Goal: Contribute content: Add original content to the website for others to see

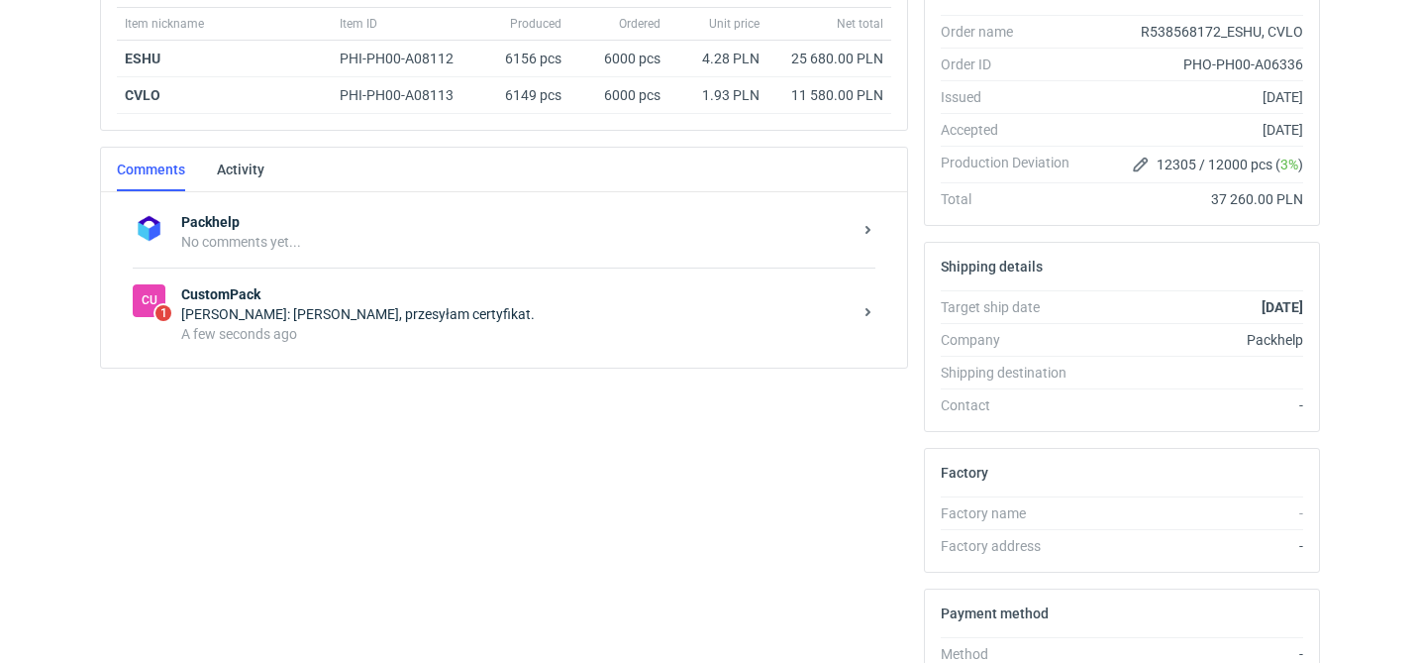
click at [480, 341] on div "A few seconds ago" at bounding box center [516, 334] width 671 height 20
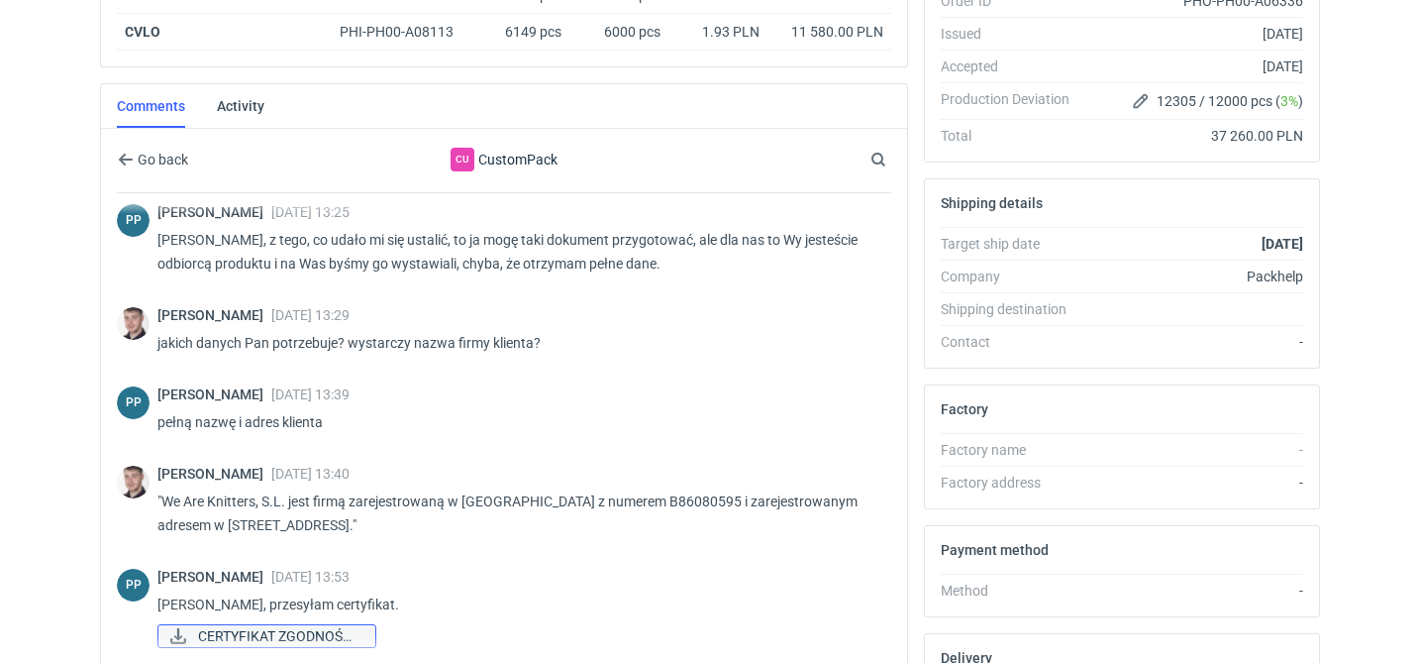
scroll to position [1485, 0]
click at [289, 636] on span "CERTYFIKAT ZGODNOŚCI..." at bounding box center [278, 636] width 161 height 22
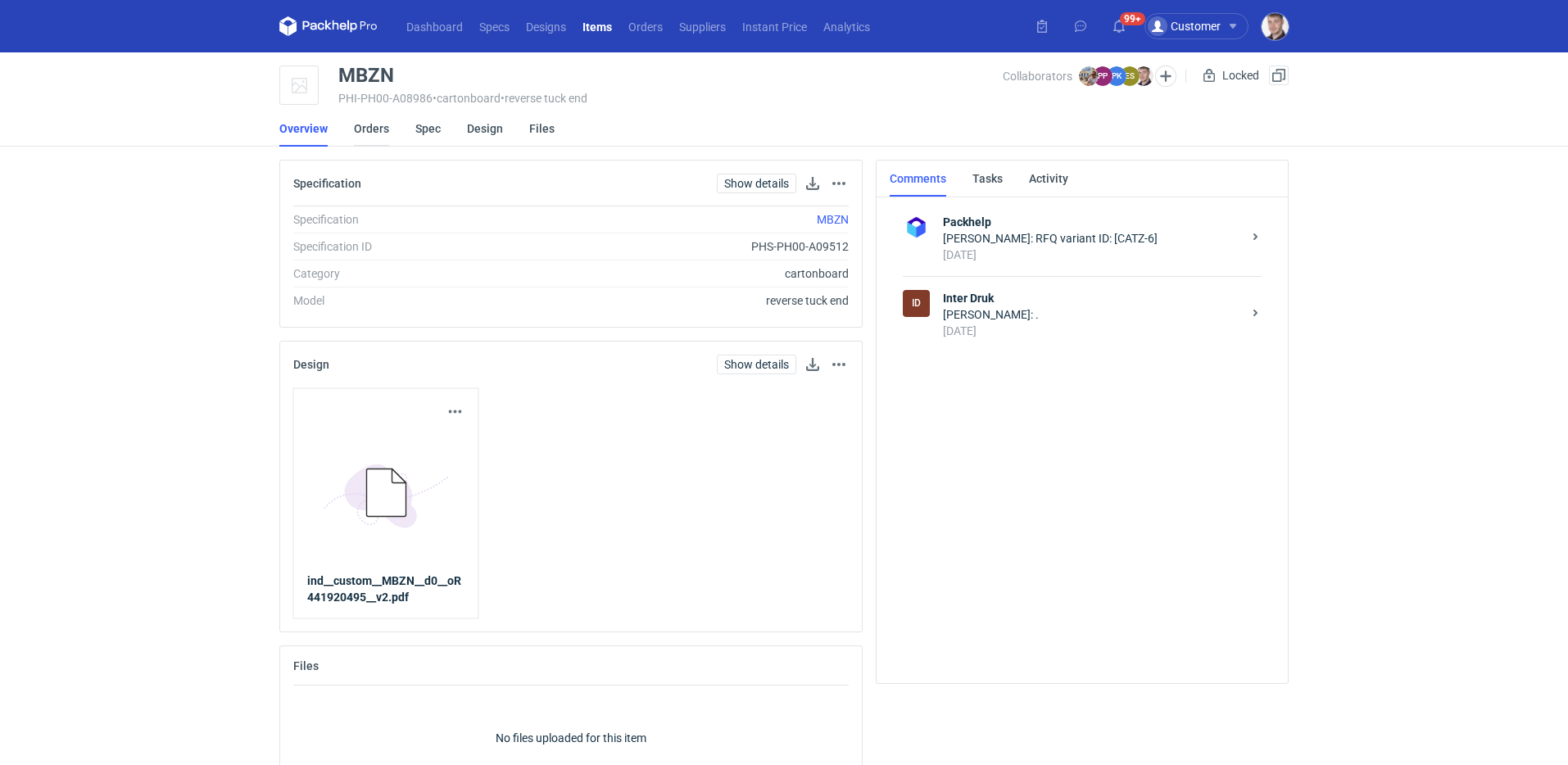
click at [361, 129] on link "Orders" at bounding box center [371, 129] width 36 height 36
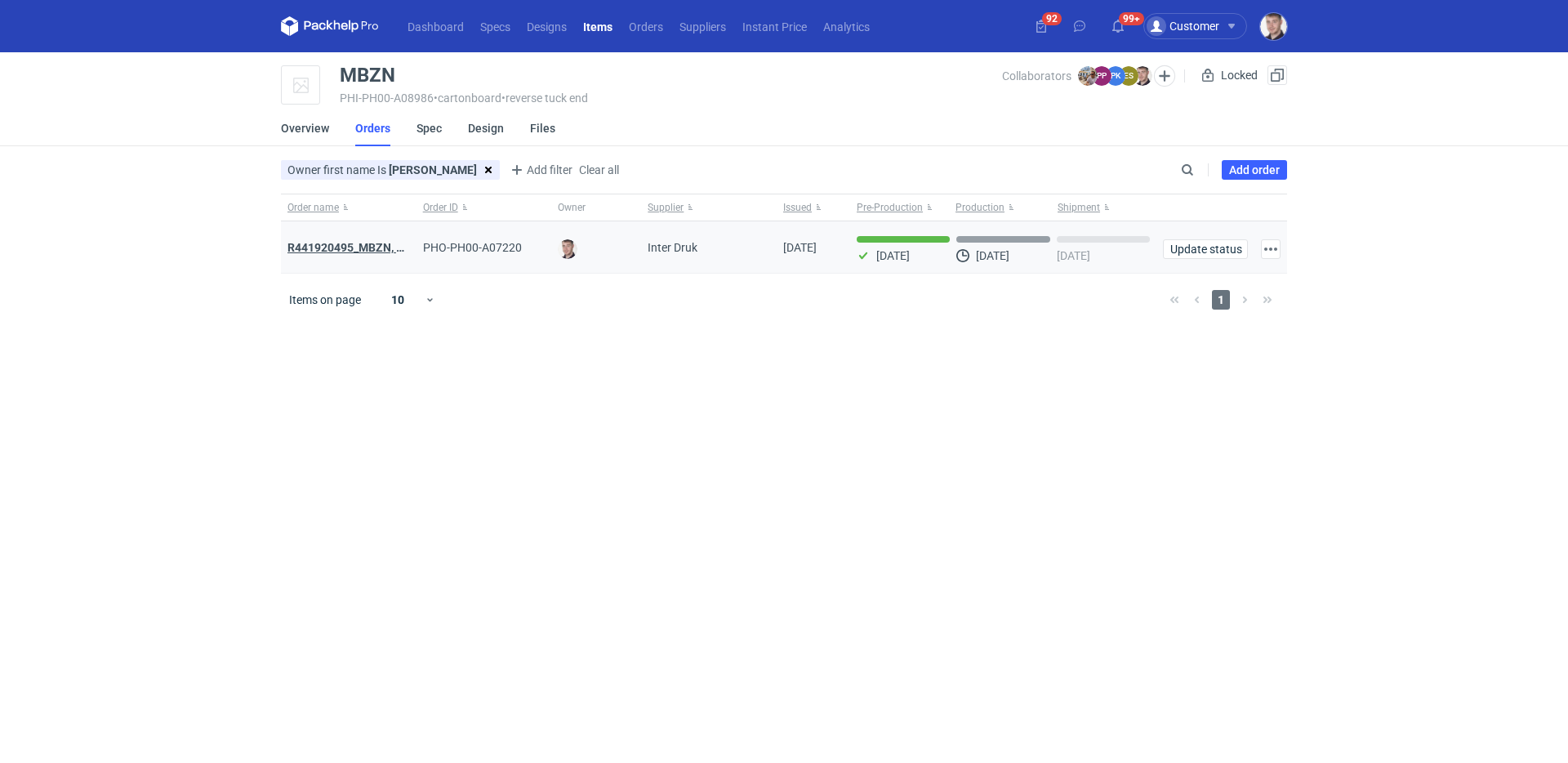
click at [366, 245] on strong "R441920495_MBZN, CBUK, UNWP" at bounding box center [375, 247] width 176 height 13
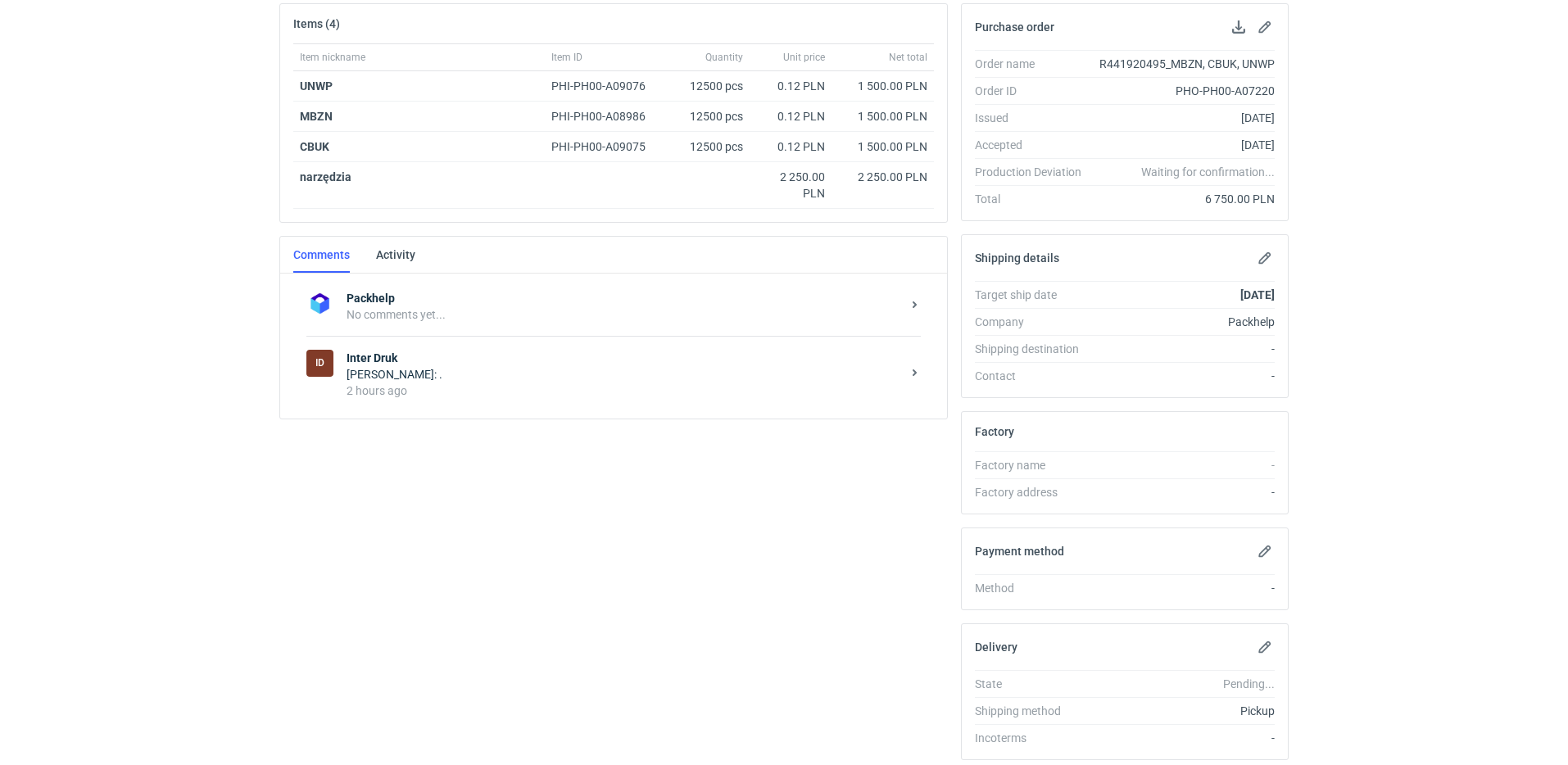
scroll to position [297, 0]
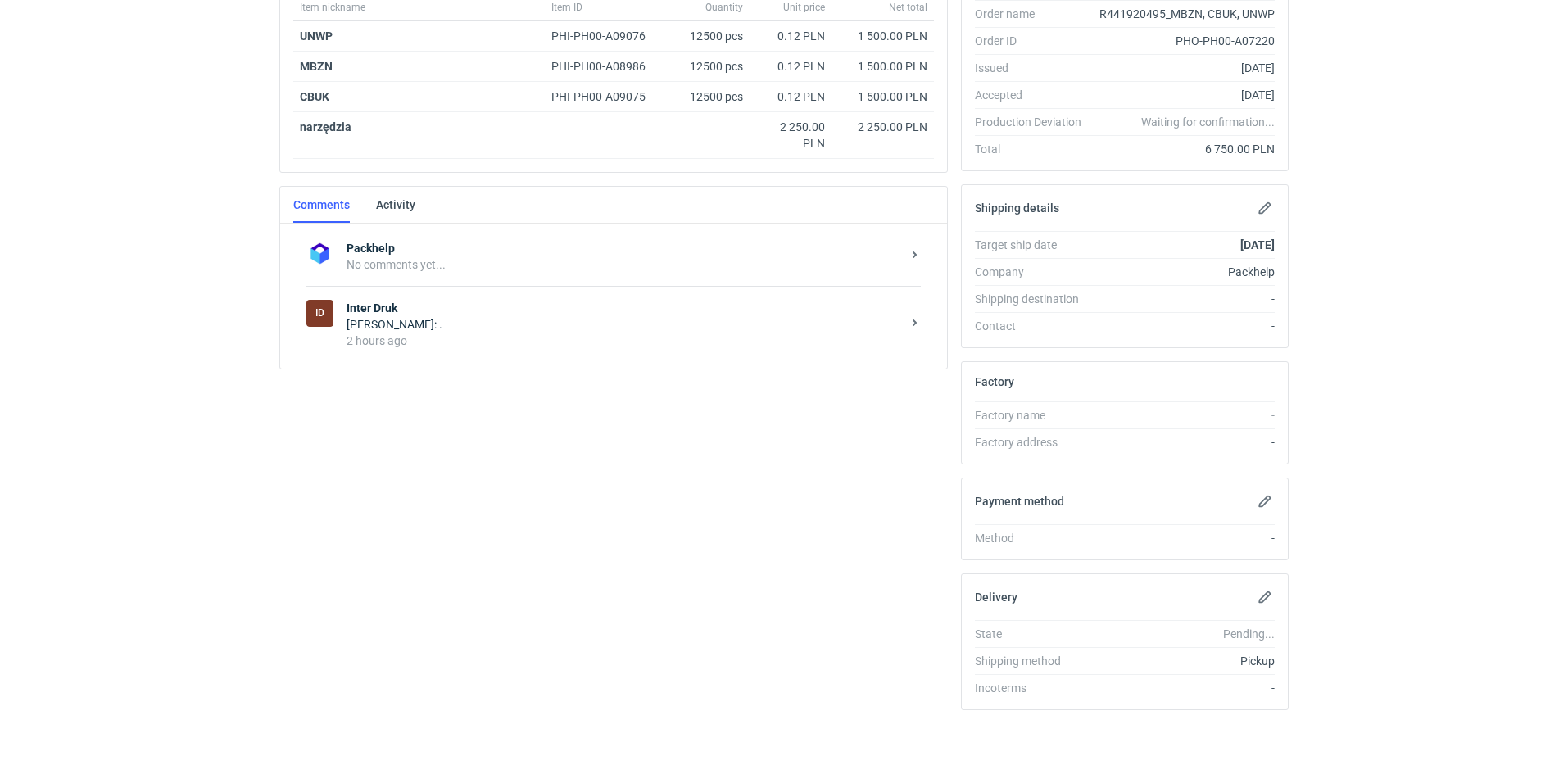
click at [471, 319] on div "[PERSON_NAME]: ." at bounding box center [624, 324] width 555 height 17
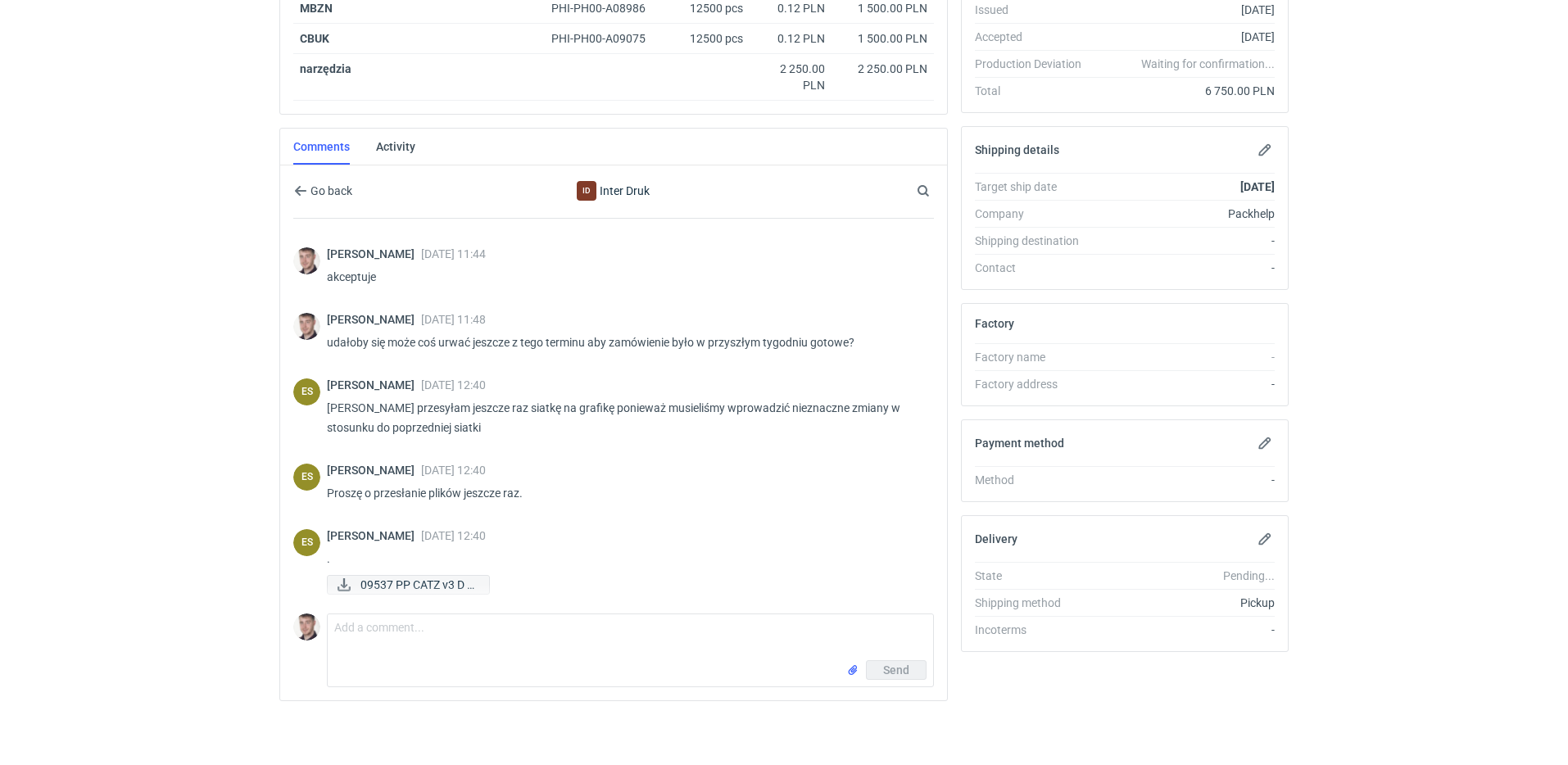
scroll to position [356, 0]
click at [425, 641] on textarea "Comment message" at bounding box center [630, 635] width 605 height 45
type textarea "w załączniku pliki"
click at [855, 667] on input "file" at bounding box center [853, 668] width 13 height 17
click at [909, 700] on span "Send" at bounding box center [896, 705] width 26 height 12
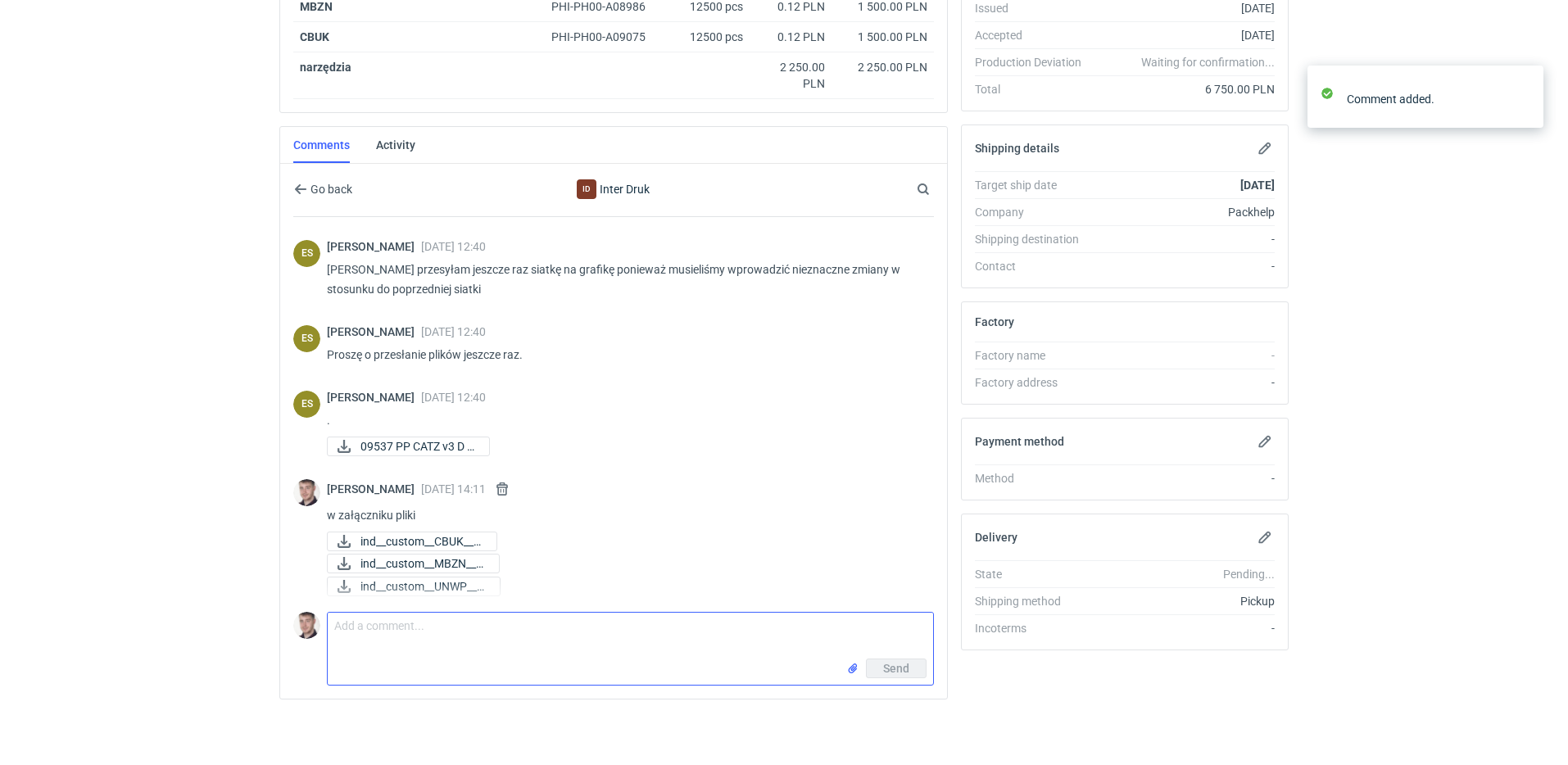
scroll to position [454, 0]
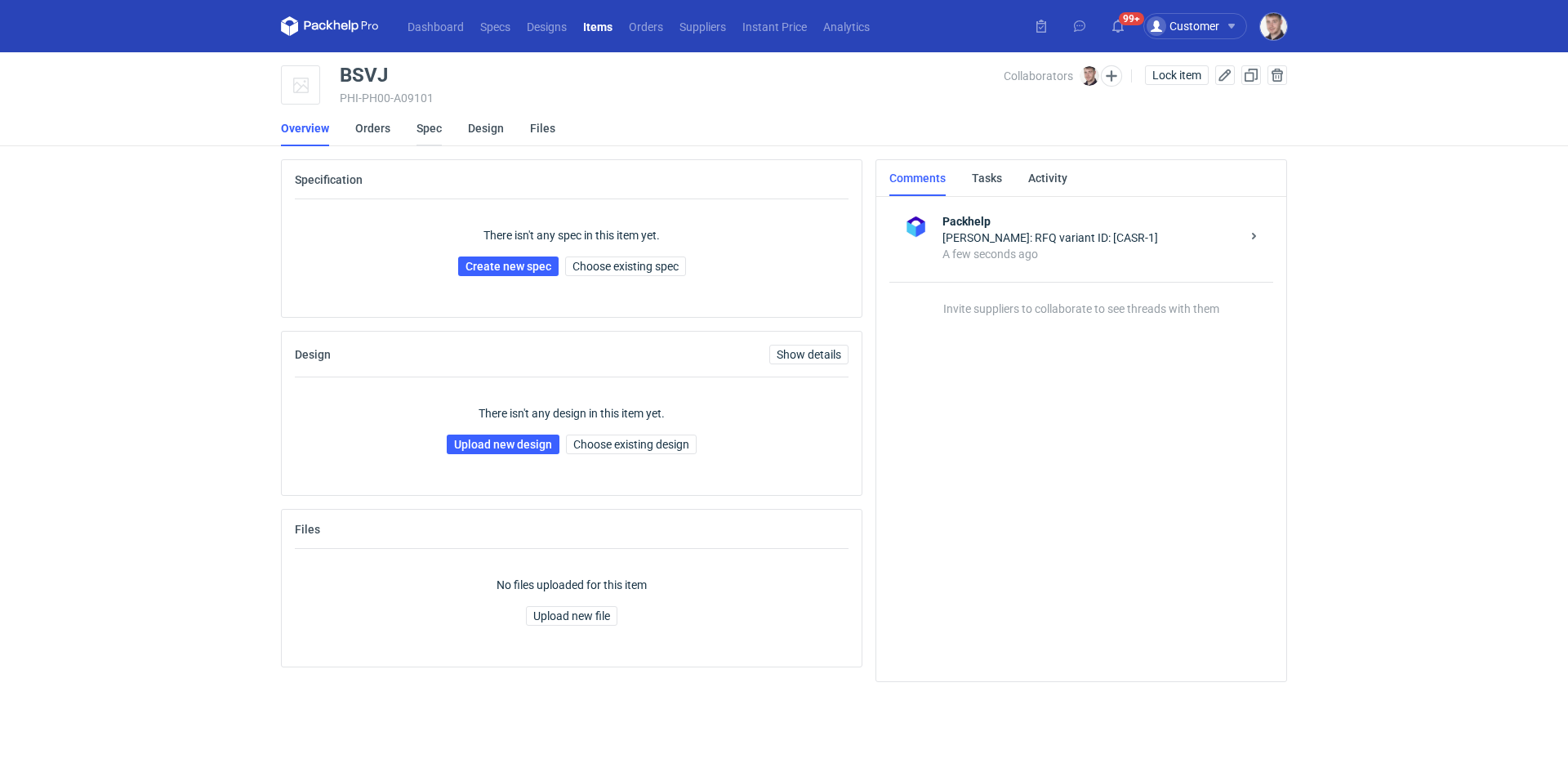
click at [432, 133] on link "Spec" at bounding box center [429, 129] width 26 height 36
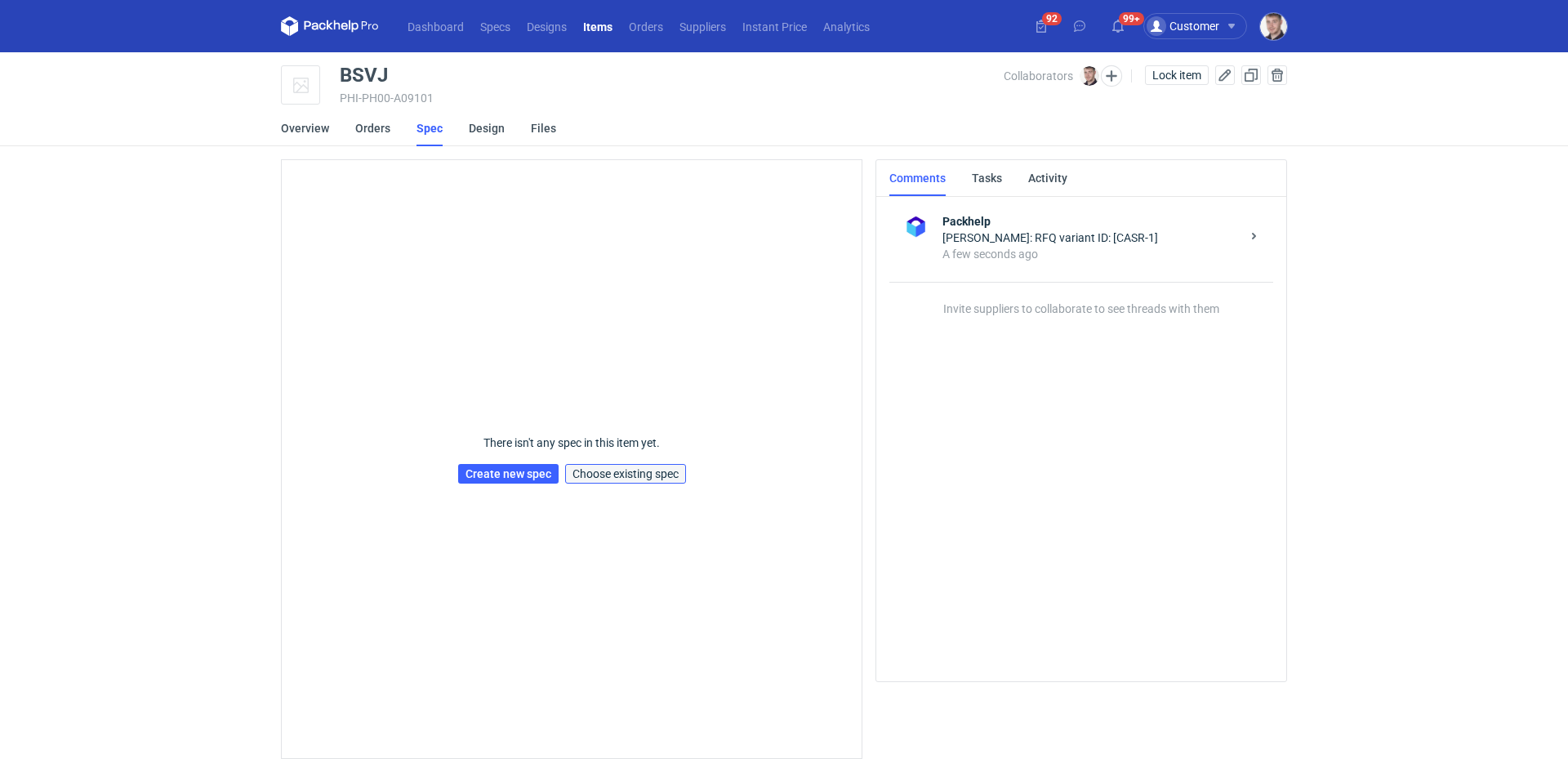
click at [646, 483] on button "Choose existing spec" at bounding box center [625, 474] width 121 height 20
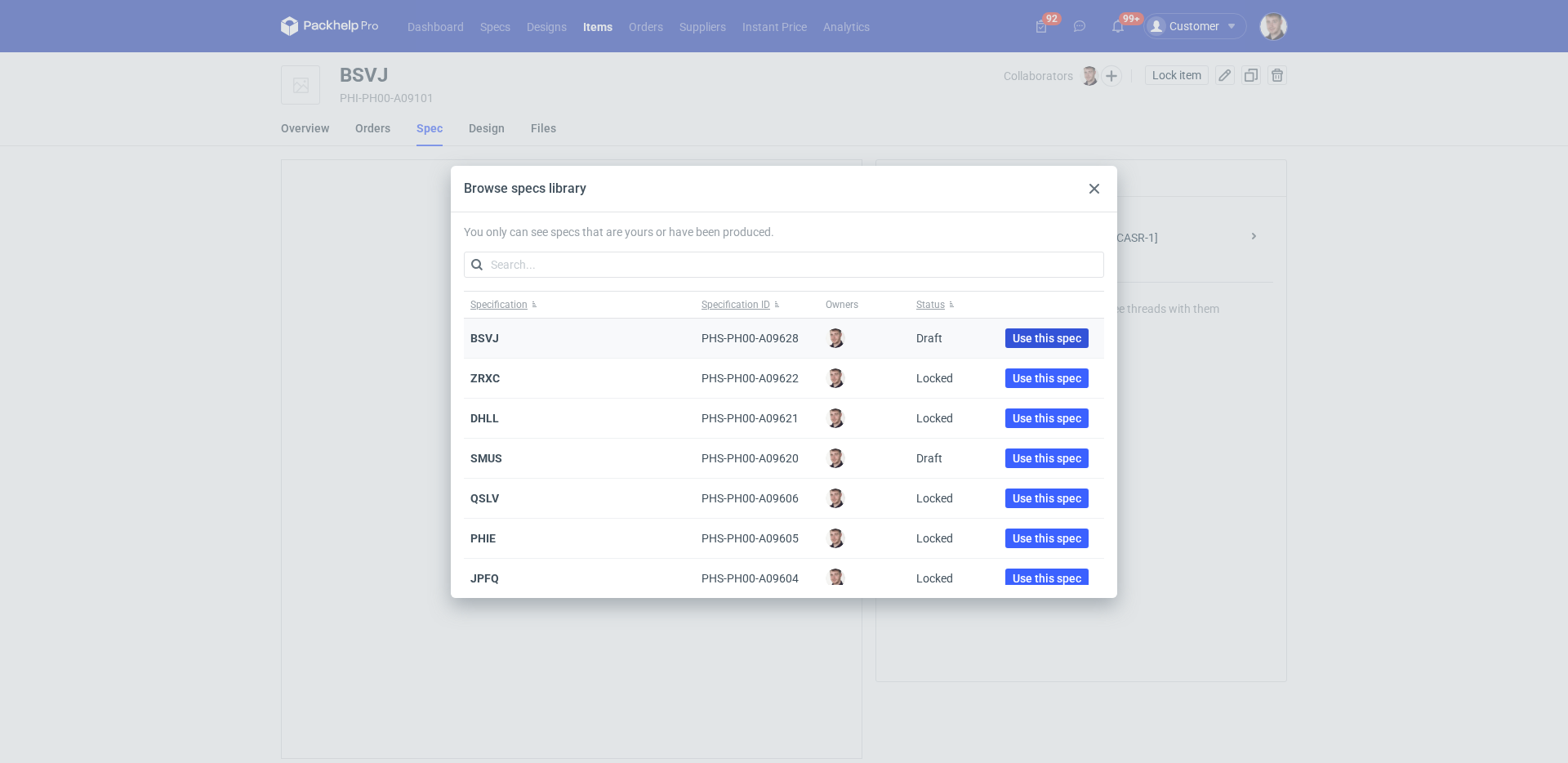
click at [1043, 340] on span "Use this spec" at bounding box center [1046, 338] width 68 height 12
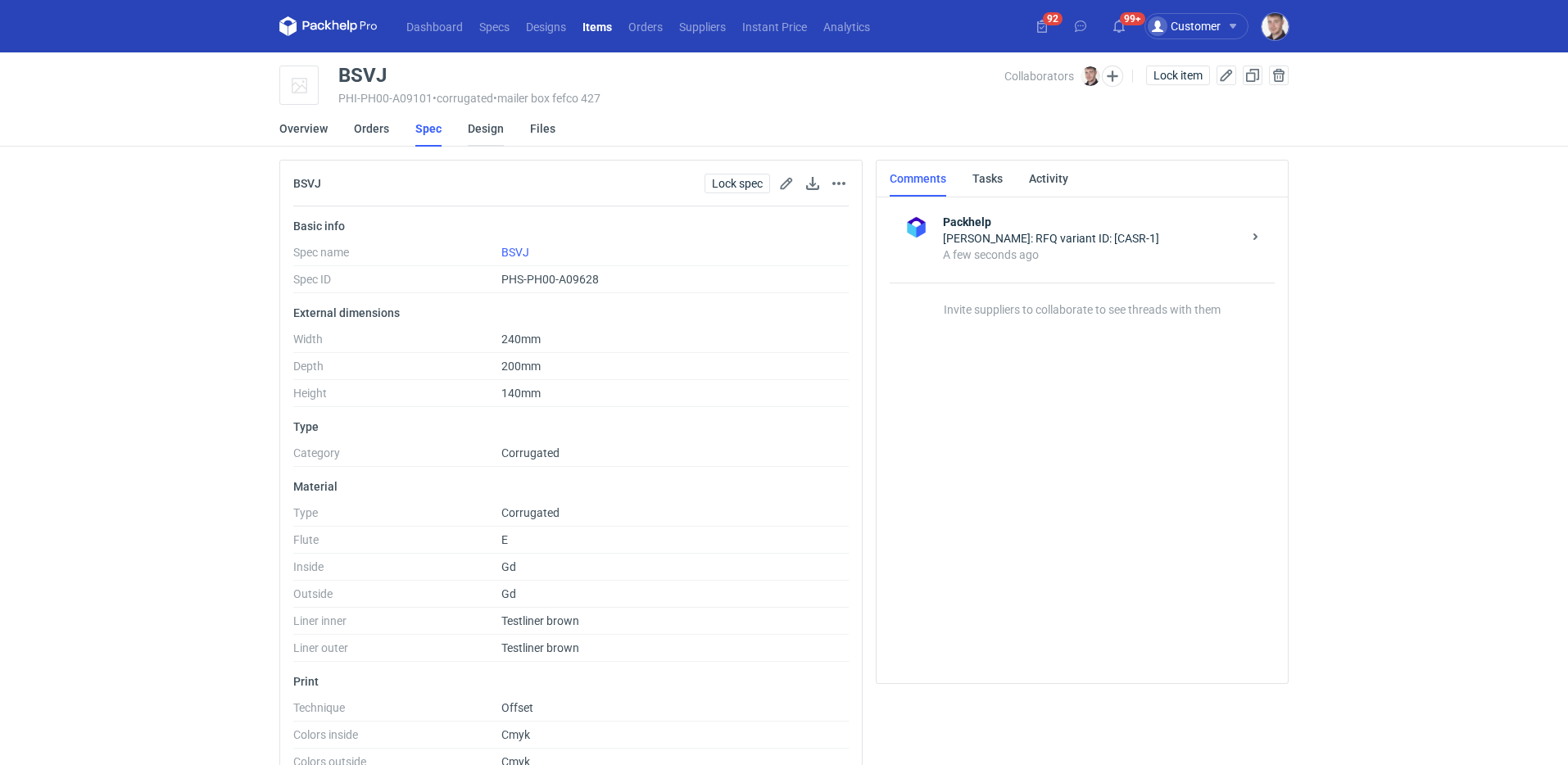
click at [480, 126] on link "Design" at bounding box center [486, 129] width 36 height 36
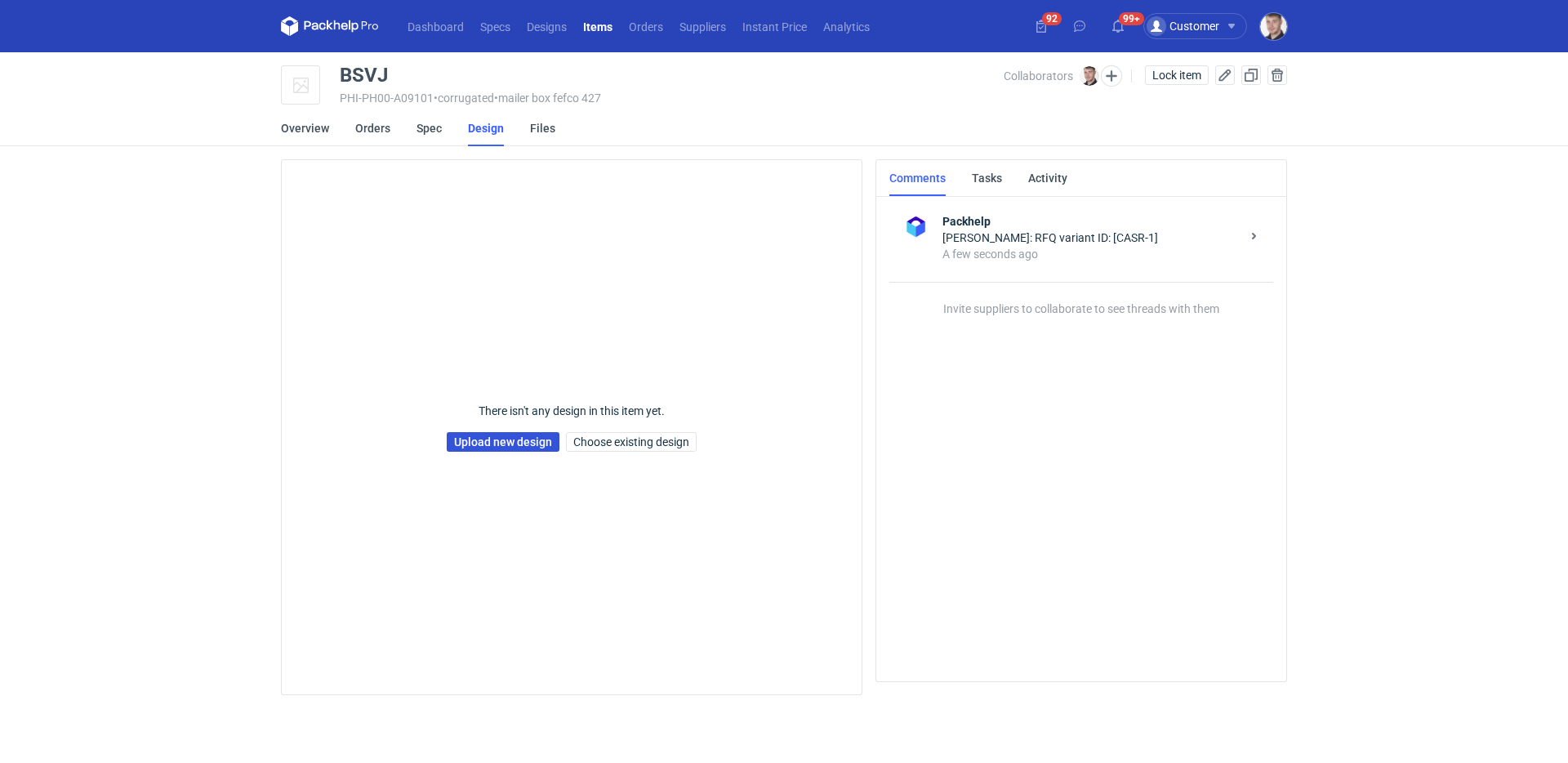
click at [513, 440] on link "Upload new design" at bounding box center [503, 442] width 113 height 20
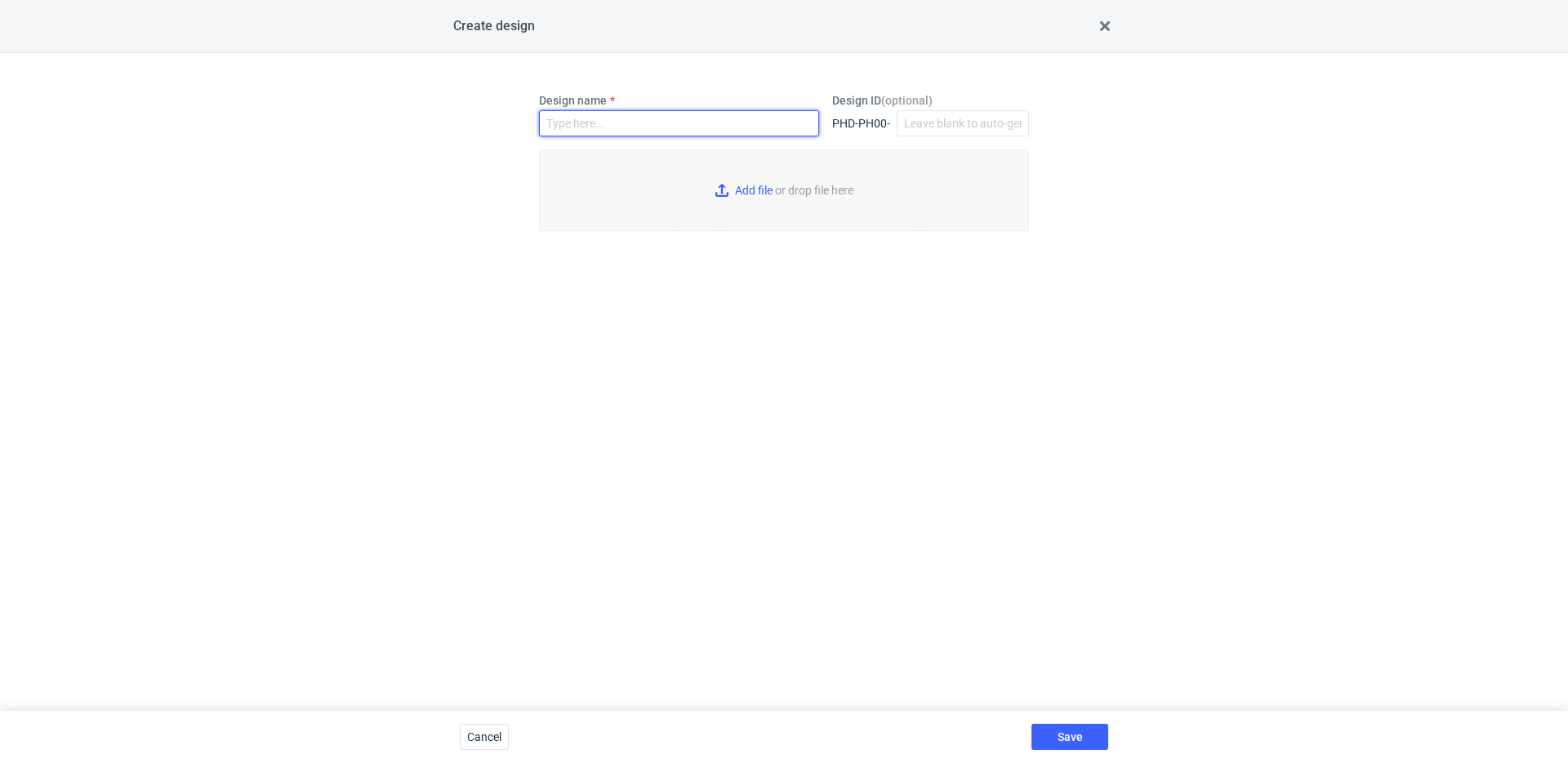
click at [650, 114] on input "Design name" at bounding box center [679, 124] width 280 height 26
type input "BSVJ"
click at [726, 166] on input "Add file or drop file here" at bounding box center [784, 190] width 490 height 82
type input "C:\fakepath\ostro__custom____BSVJ__d0__oR993307913__outside_inside__v5.pdf"
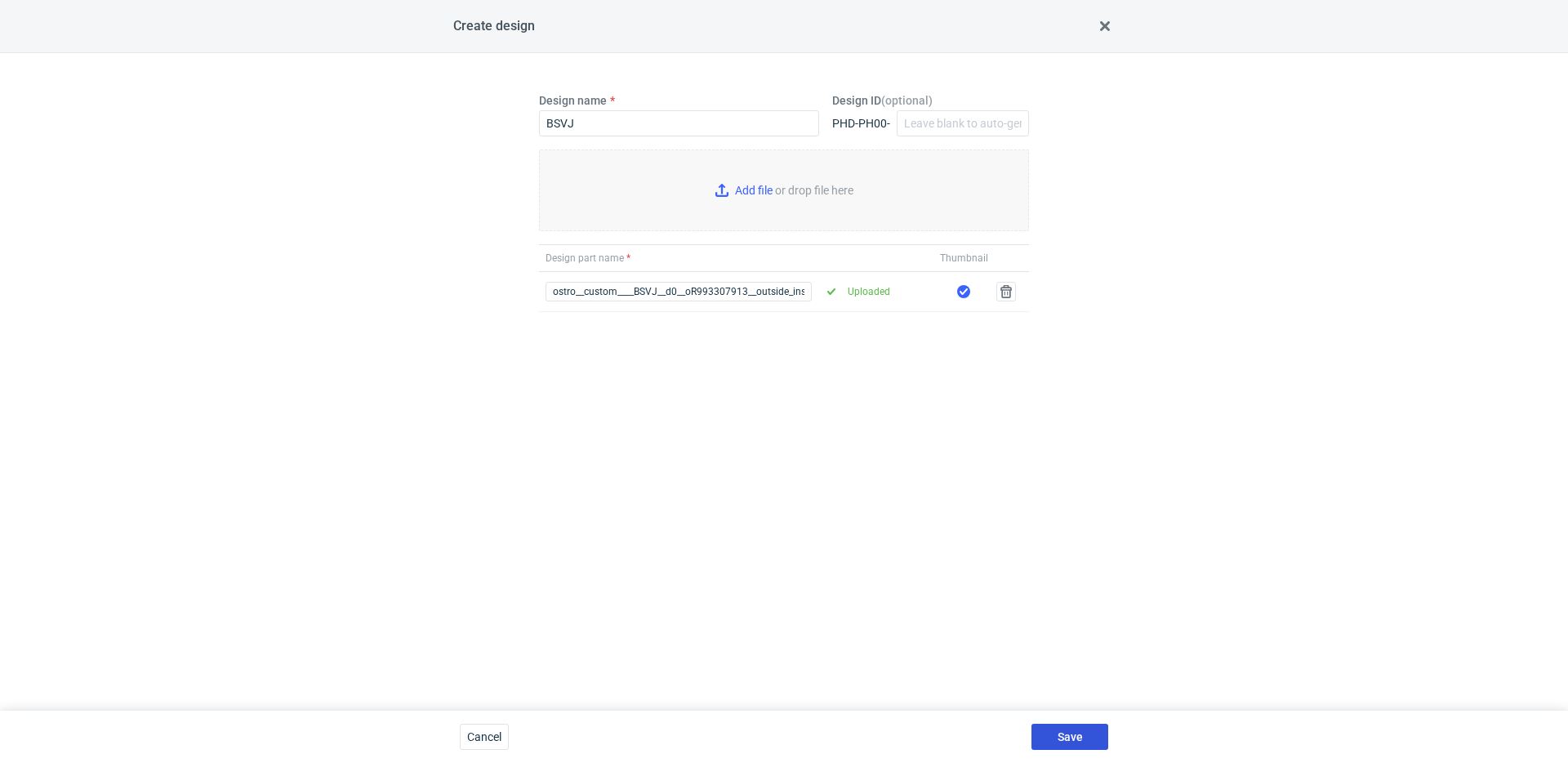
click at [1083, 735] on button "Save" at bounding box center [1069, 737] width 77 height 26
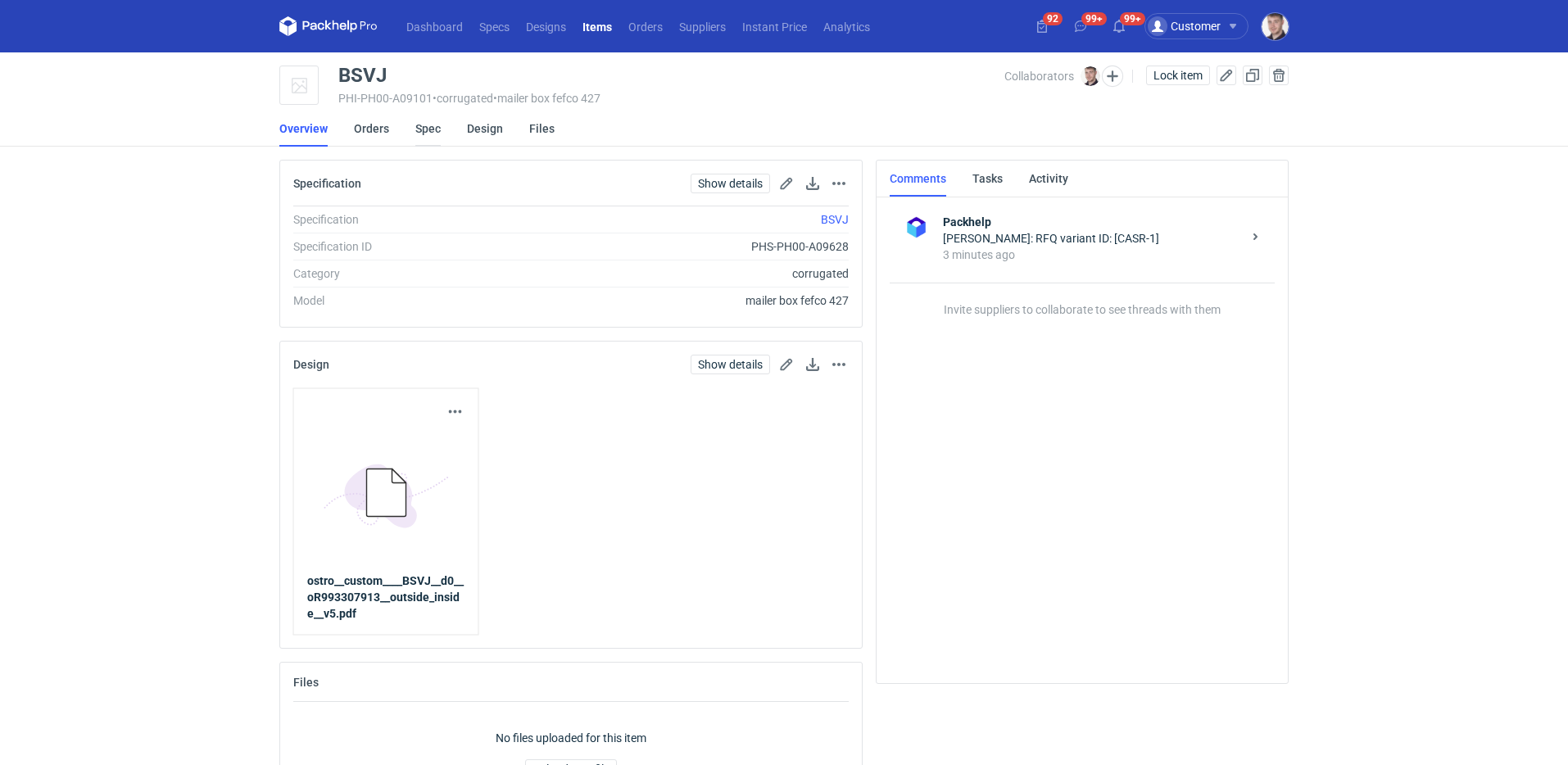
click at [433, 135] on link "Spec" at bounding box center [428, 129] width 26 height 36
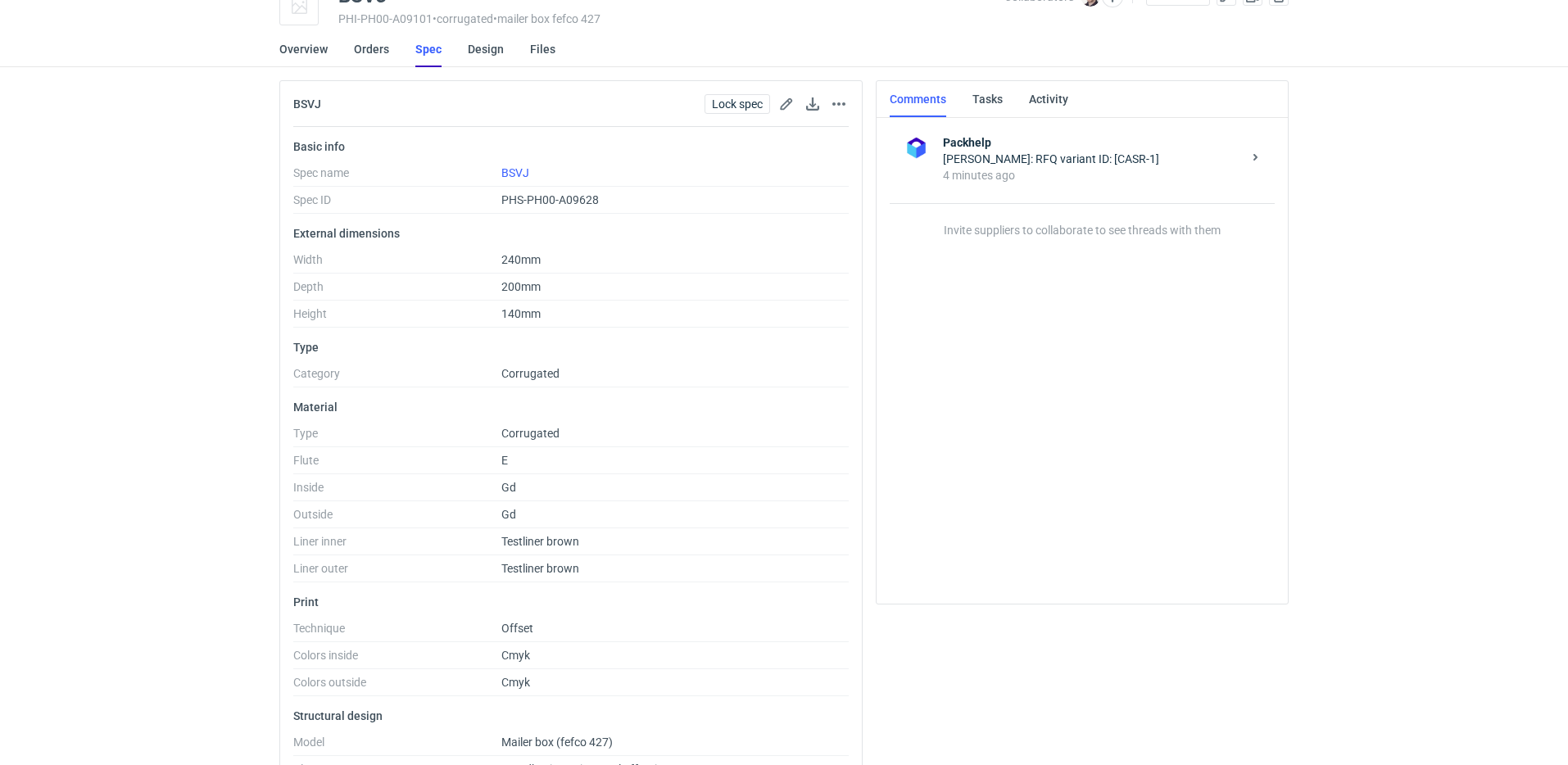
scroll to position [88, 0]
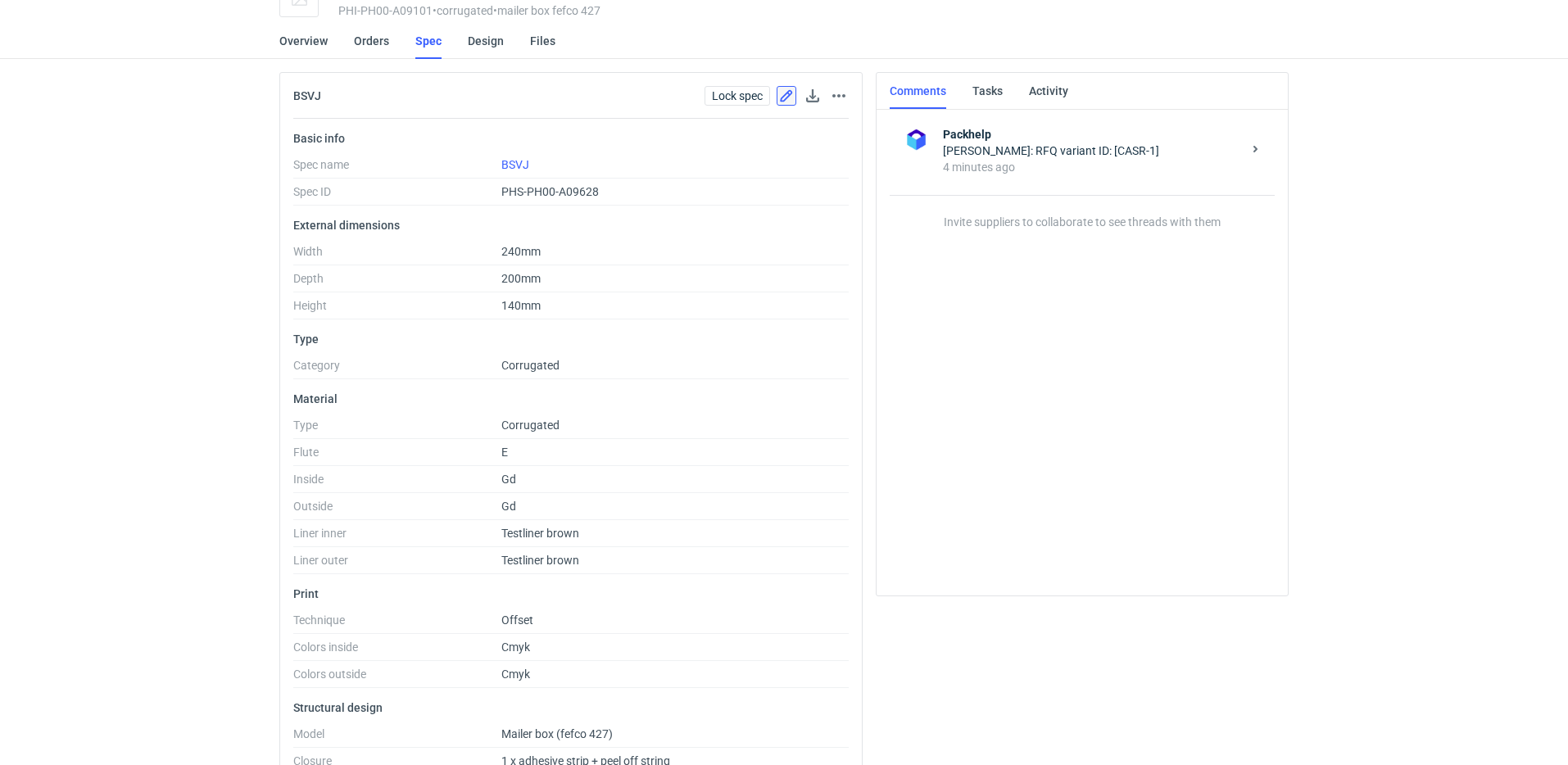
click at [780, 92] on button "button" at bounding box center [786, 96] width 20 height 20
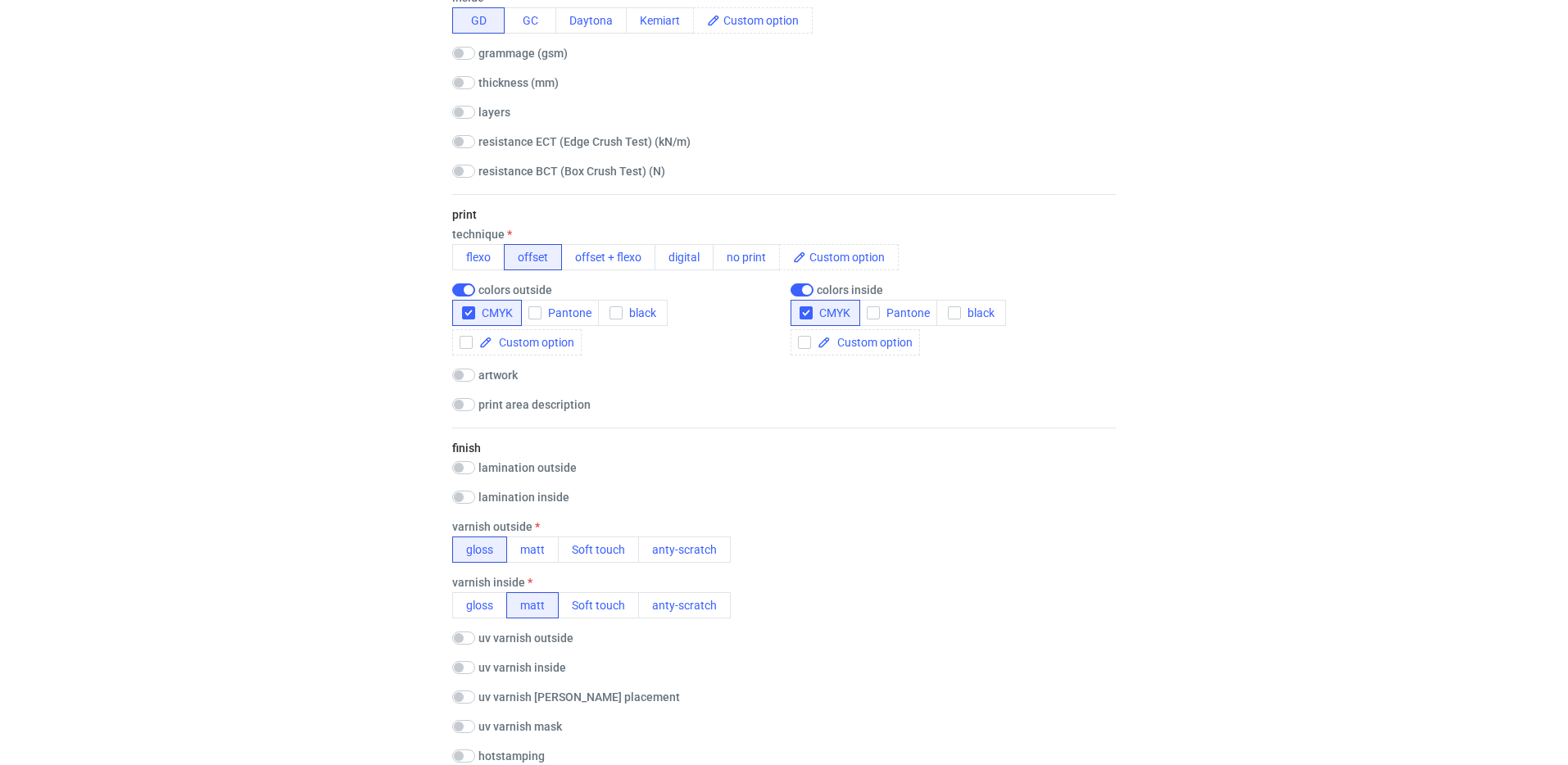
scroll to position [823, 0]
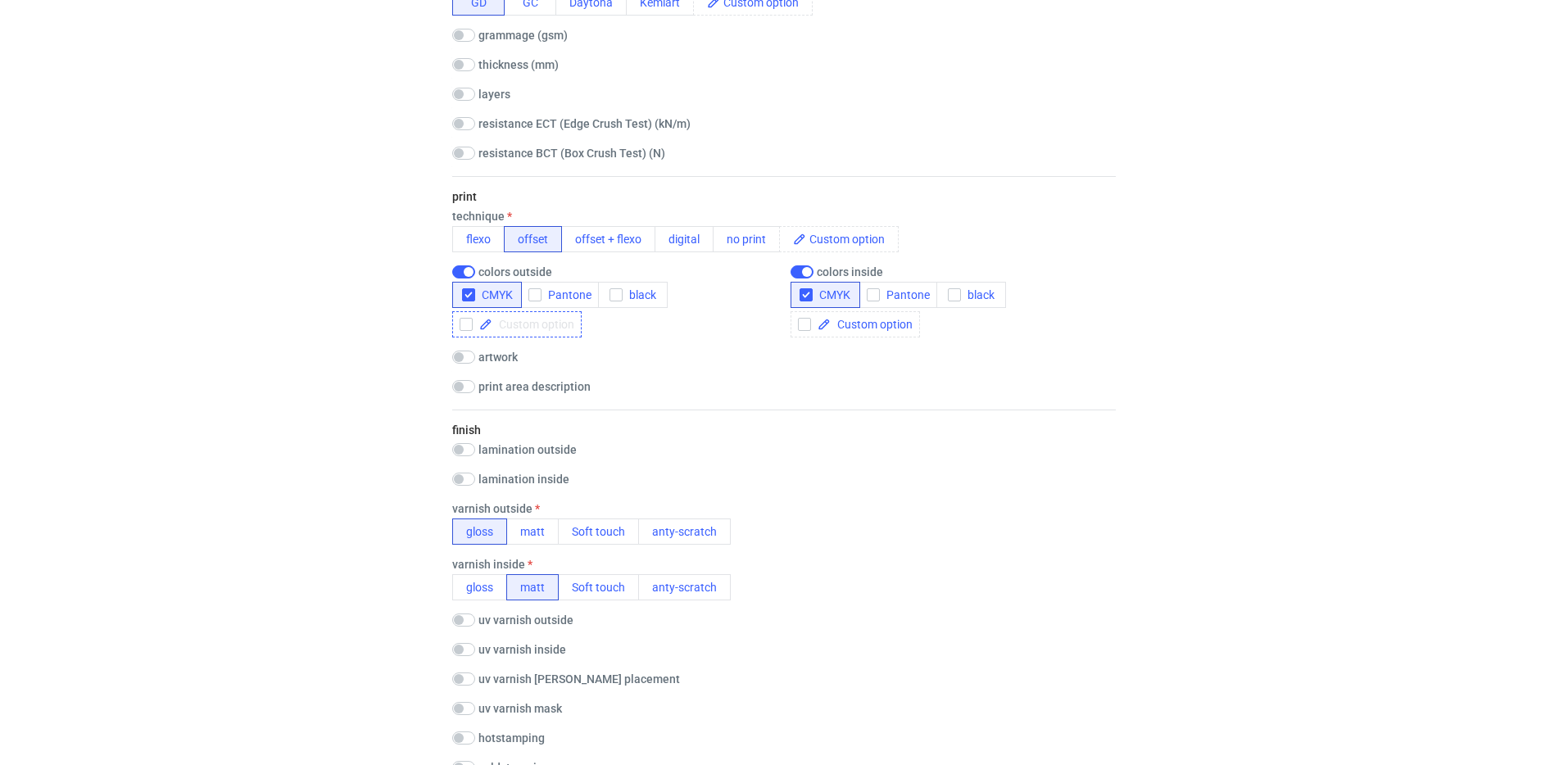
click at [544, 326] on span at bounding box center [533, 324] width 82 height 12
checkbox input "true"
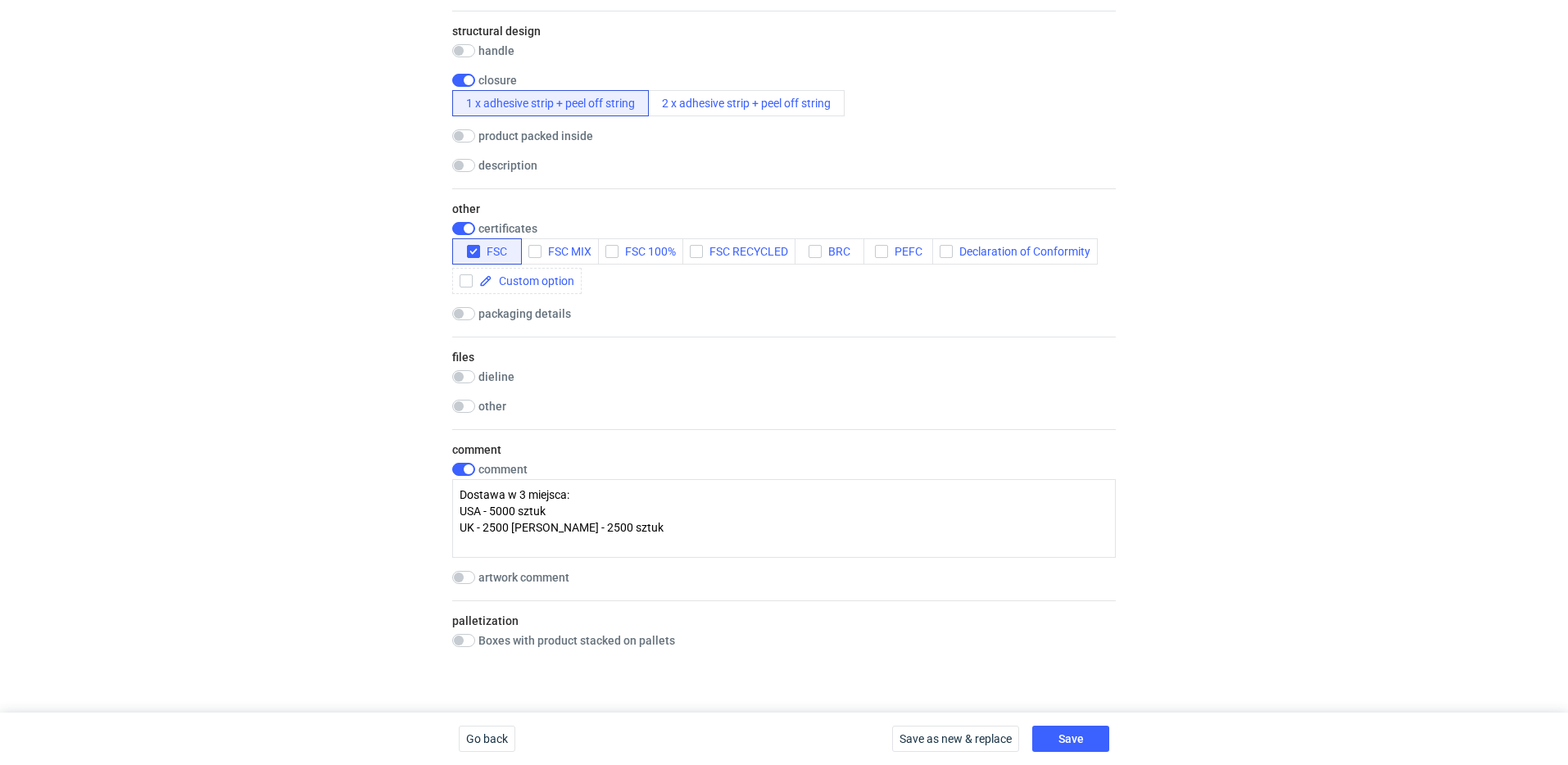
scroll to position [2, 0]
click at [1080, 734] on span "Save" at bounding box center [1071, 739] width 26 height 12
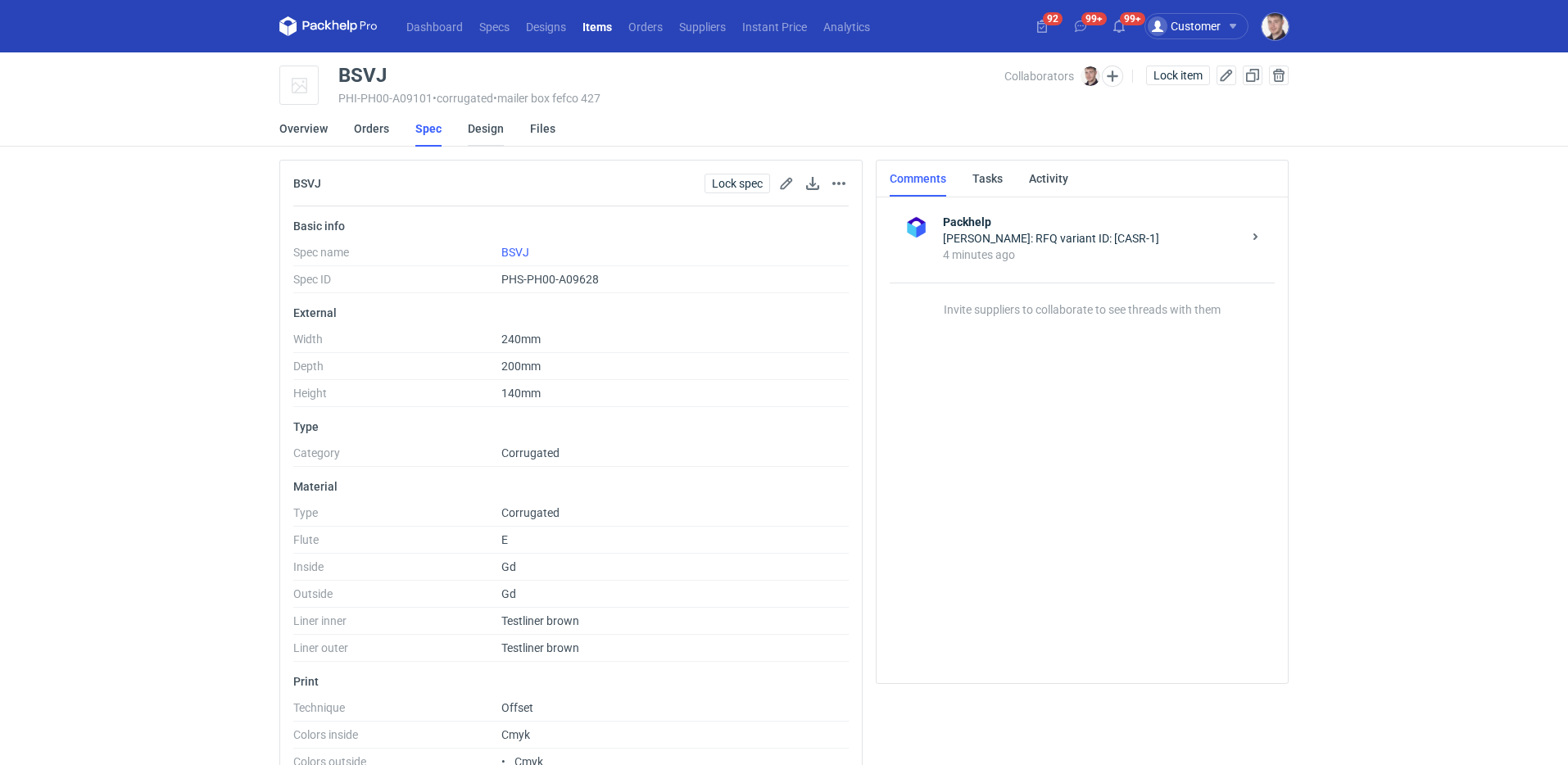
click at [468, 127] on link "Design" at bounding box center [486, 129] width 36 height 36
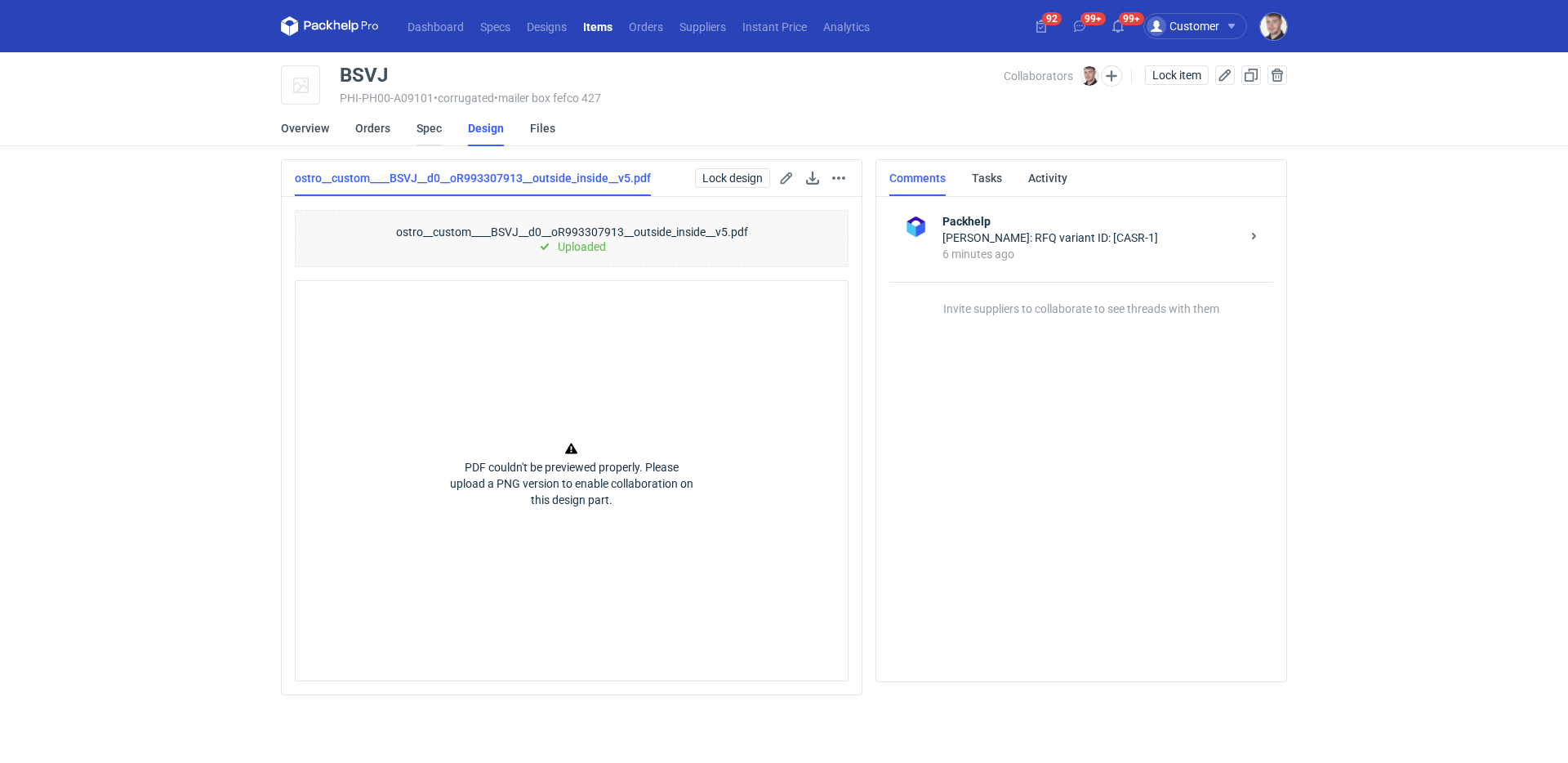
click at [428, 130] on link "Spec" at bounding box center [429, 129] width 26 height 36
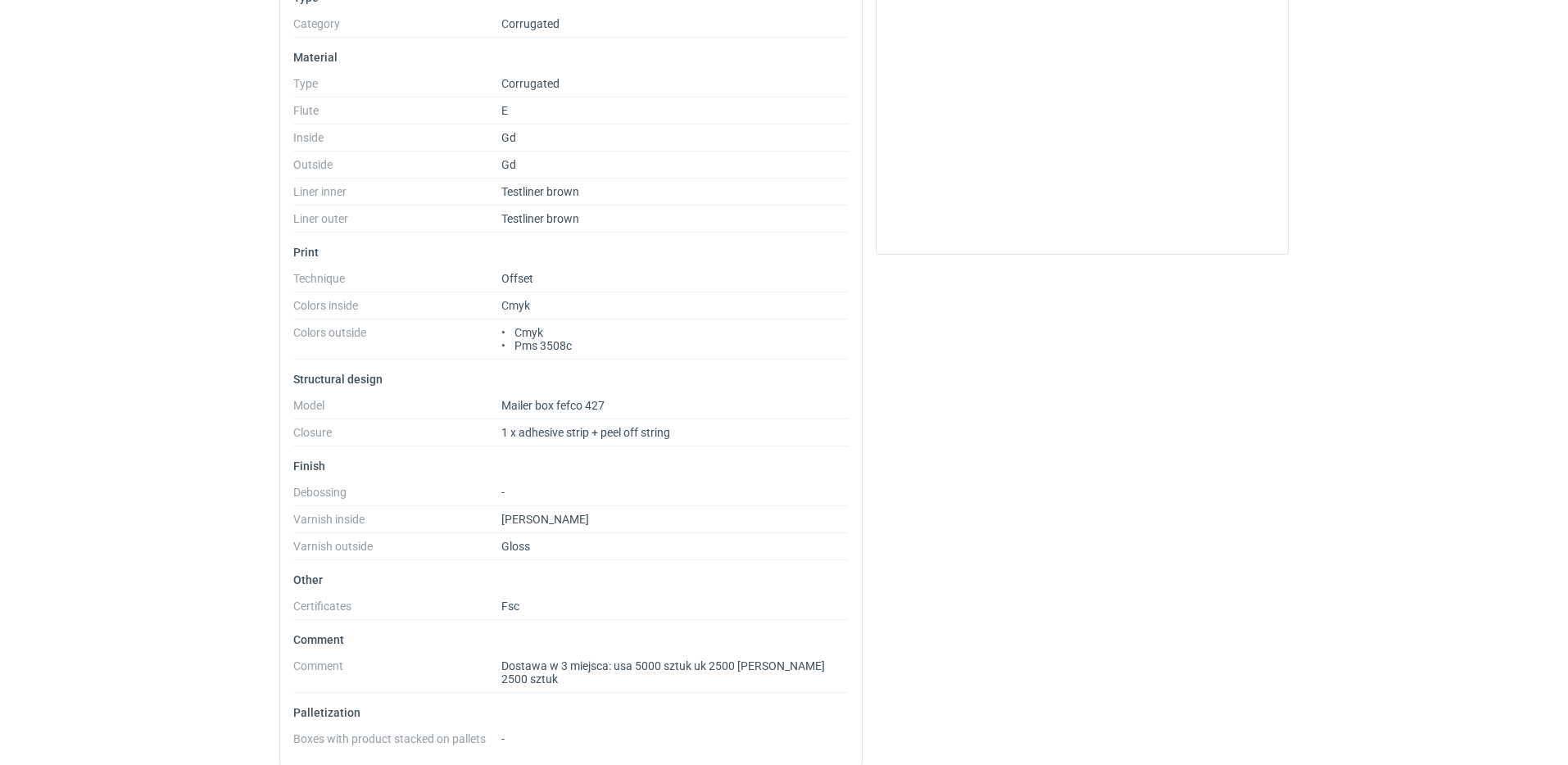
scroll to position [430, 0]
drag, startPoint x: 568, startPoint y: 349, endPoint x: 517, endPoint y: 347, distance: 51.0
click at [517, 347] on dd "Cmyk Pms 3508c" at bounding box center [675, 342] width 347 height 34
copy span "Pms 3508c"
click at [409, 280] on dt "Technique" at bounding box center [398, 281] width 208 height 21
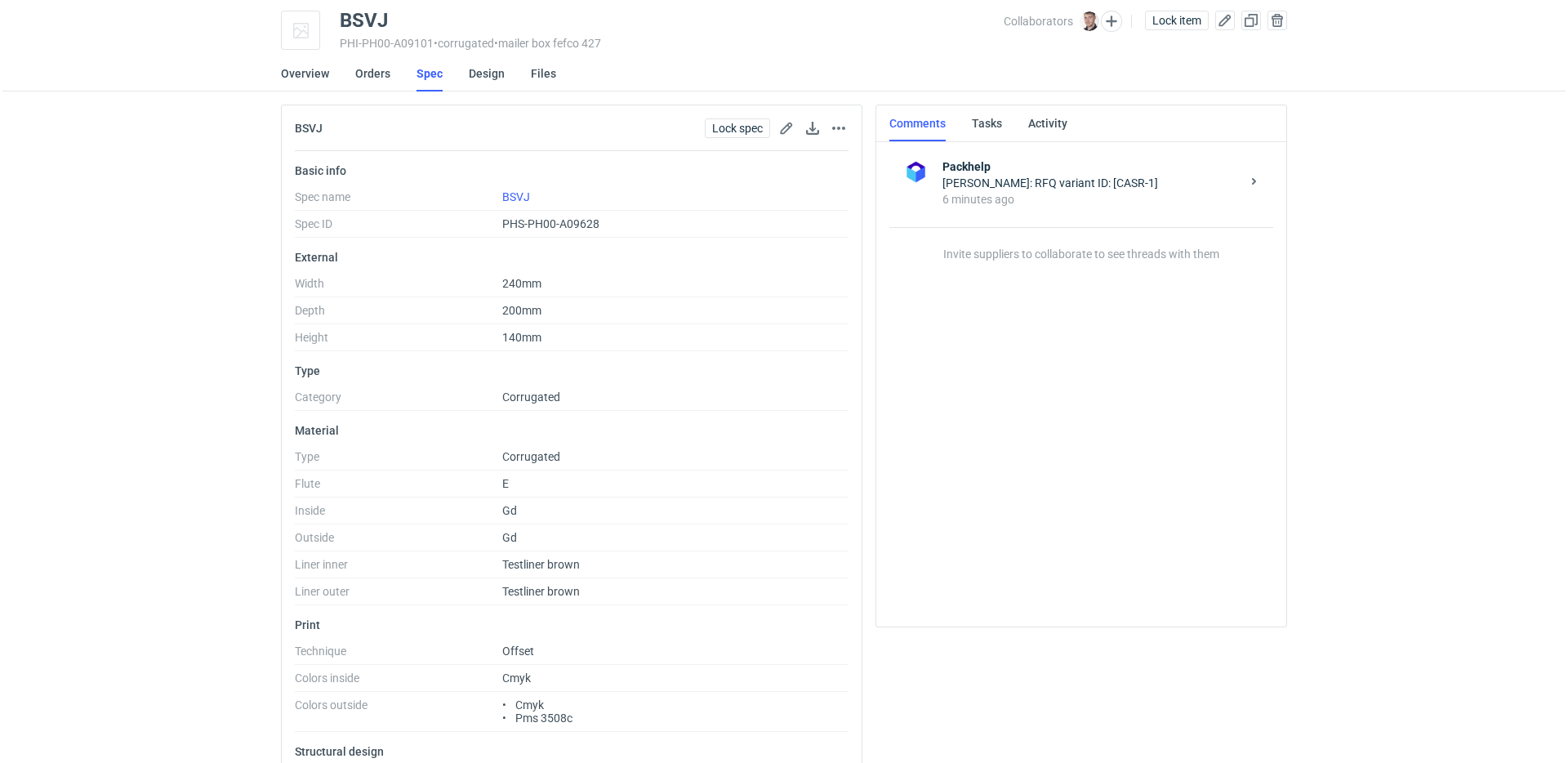
scroll to position [0, 0]
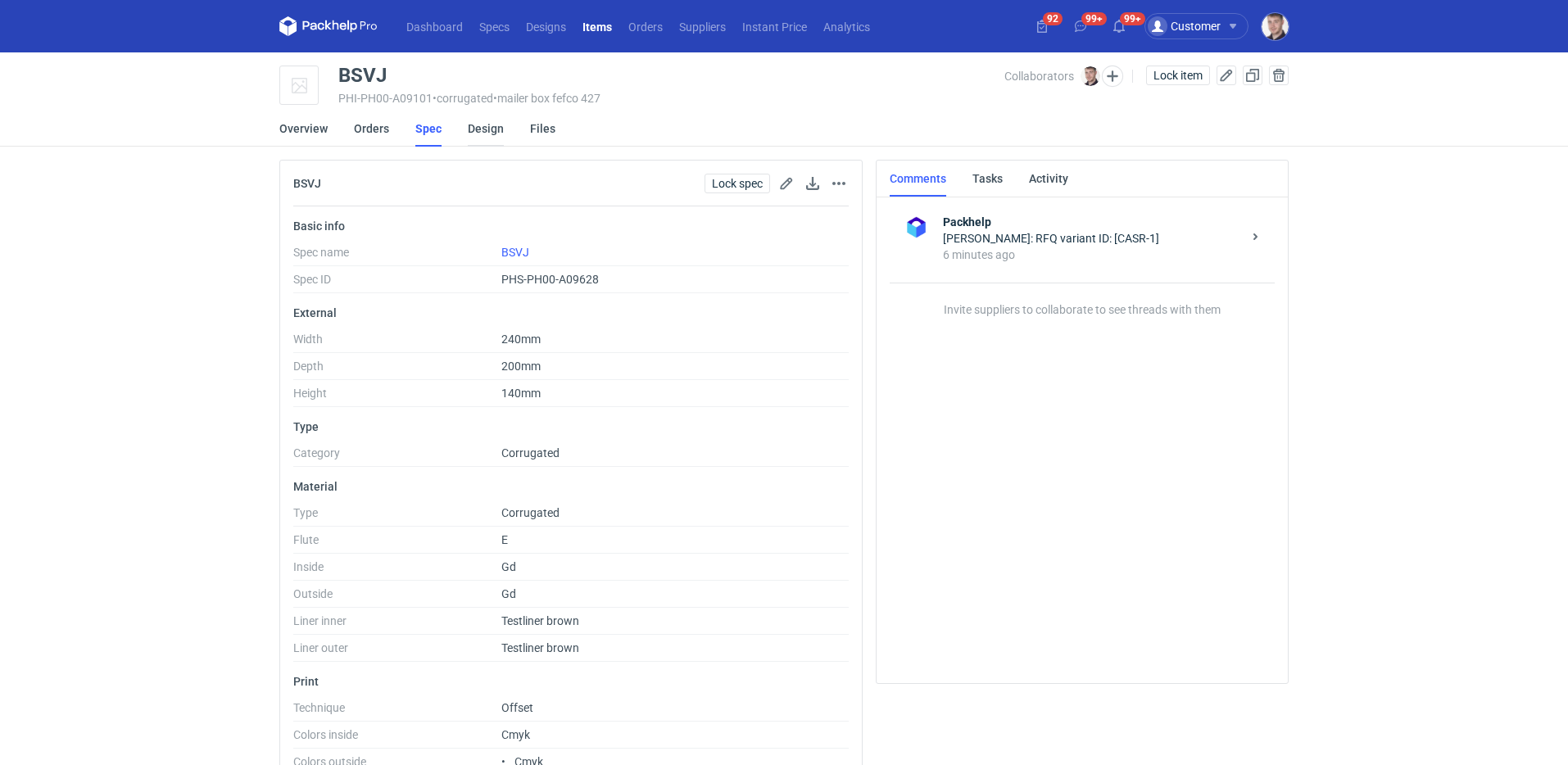
click at [472, 141] on link "Design" at bounding box center [486, 129] width 36 height 36
